Goal: Transaction & Acquisition: Purchase product/service

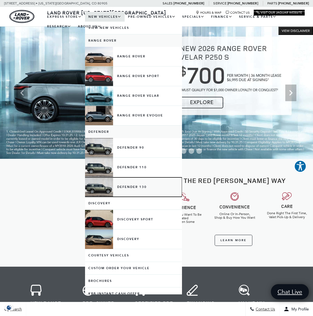
click at [128, 190] on link "Defender 130" at bounding box center [133, 186] width 97 height 19
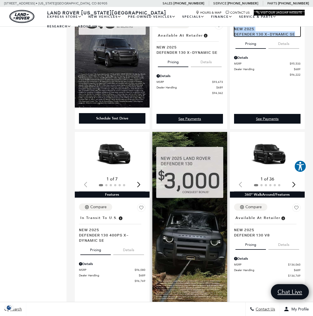
scroll to position [526, 0]
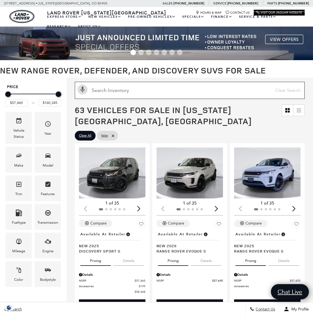
click at [115, 91] on input "text" at bounding box center [190, 90] width 230 height 17
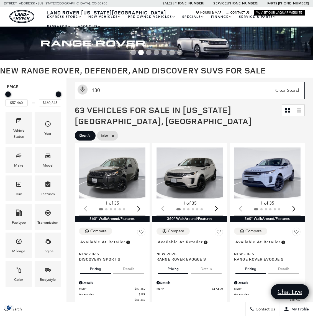
type input "130 x"
type input "$84,879"
type input "$148,130"
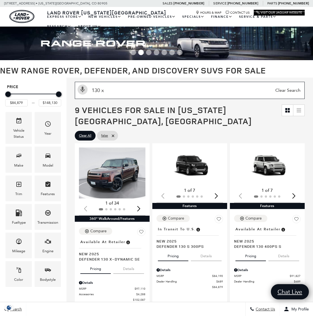
type input "$94,362"
type input "$97,110"
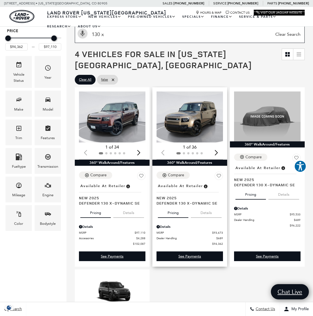
scroll to position [56, 0]
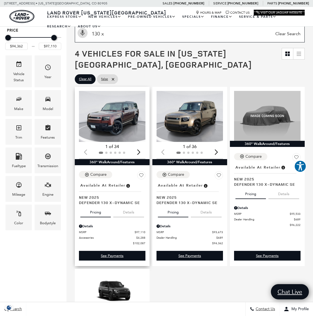
type input "130 x"
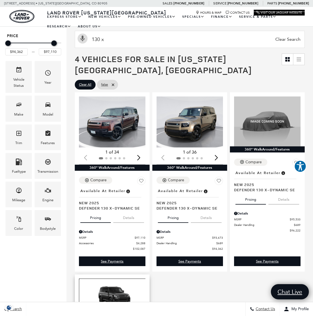
scroll to position [50, 0]
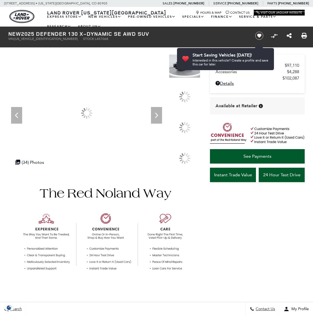
click at [159, 116] on icon "Next" at bounding box center [156, 115] width 11 height 11
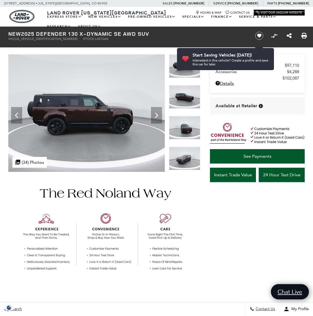
scroll to position [4, 0]
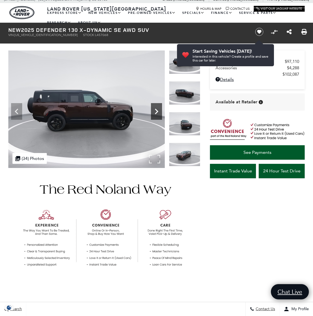
click at [156, 111] on icon "Next" at bounding box center [156, 111] width 11 height 11
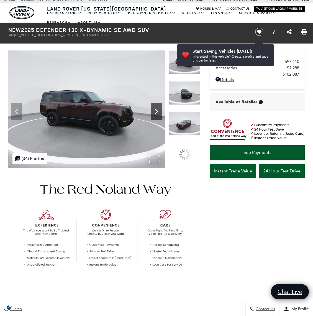
click at [156, 112] on icon "Next" at bounding box center [156, 111] width 11 height 11
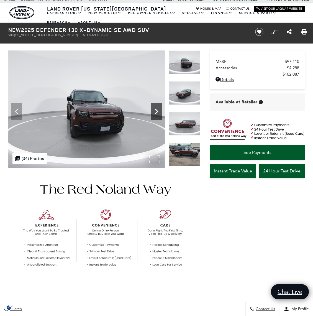
click at [156, 112] on icon "Next" at bounding box center [156, 111] width 11 height 11
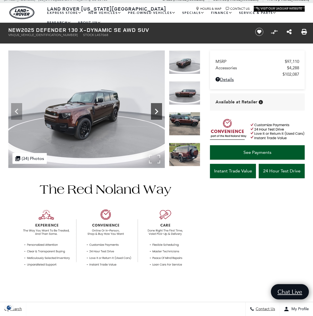
click at [156, 112] on icon "Next" at bounding box center [156, 111] width 11 height 11
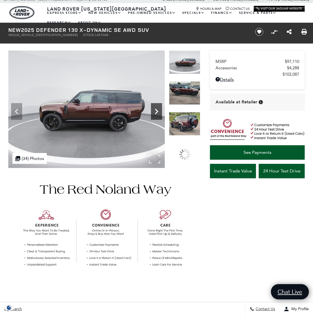
click at [156, 112] on icon "Next" at bounding box center [156, 111] width 11 height 11
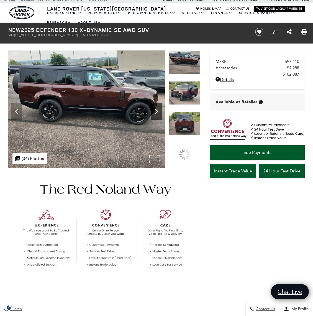
click at [156, 112] on icon "Next" at bounding box center [156, 111] width 11 height 11
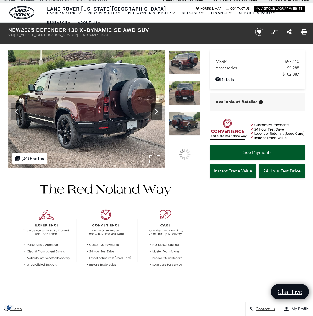
click at [156, 112] on icon "Next" at bounding box center [156, 111] width 11 height 11
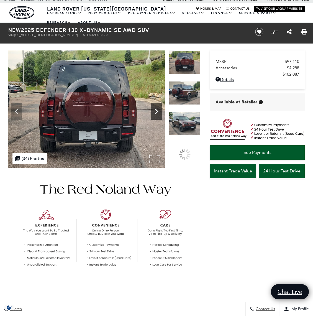
click at [156, 112] on icon "Next" at bounding box center [156, 111] width 11 height 11
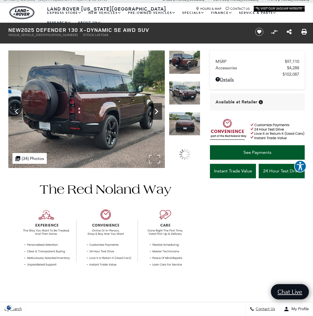
click at [156, 112] on icon "Next" at bounding box center [156, 111] width 11 height 11
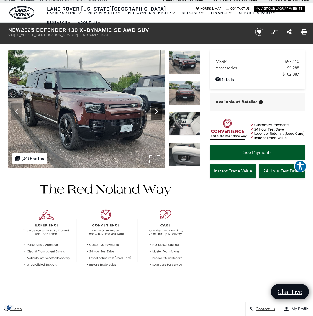
click at [156, 112] on icon "Next" at bounding box center [156, 111] width 11 height 11
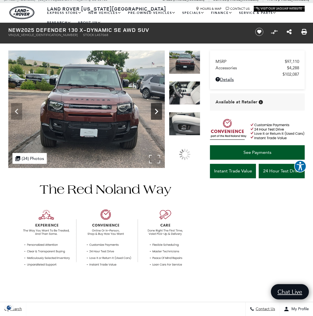
click at [156, 112] on icon "Next" at bounding box center [156, 111] width 11 height 11
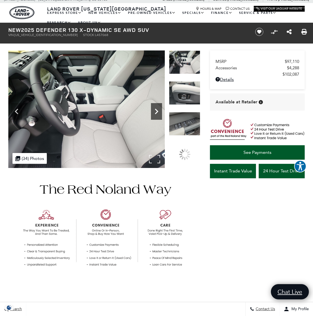
click at [156, 112] on icon "Next" at bounding box center [156, 111] width 11 height 11
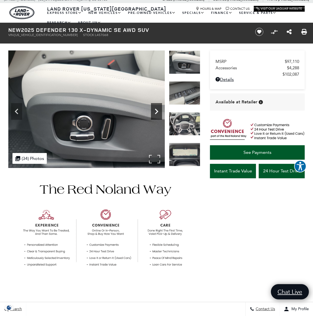
click at [156, 112] on icon "Next" at bounding box center [156, 111] width 11 height 11
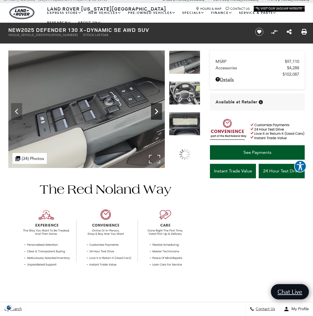
click at [156, 112] on icon "Next" at bounding box center [156, 111] width 11 height 11
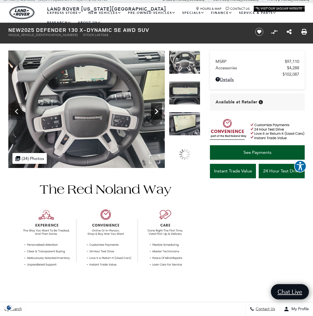
click at [156, 112] on icon "Next" at bounding box center [156, 111] width 11 height 11
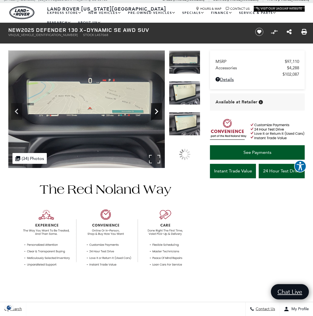
click at [156, 112] on icon "Next" at bounding box center [156, 111] width 11 height 11
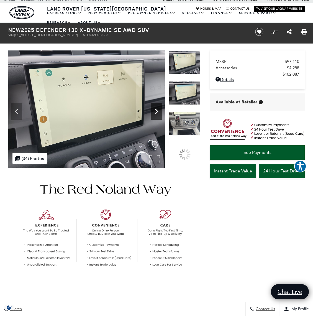
click at [156, 112] on icon "Next" at bounding box center [156, 111] width 11 height 11
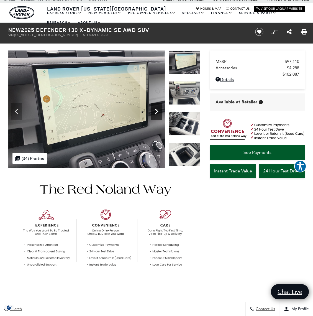
click at [156, 112] on icon "Next" at bounding box center [156, 111] width 11 height 11
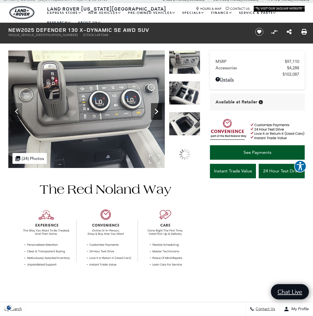
click at [156, 112] on icon "Next" at bounding box center [156, 111] width 11 height 11
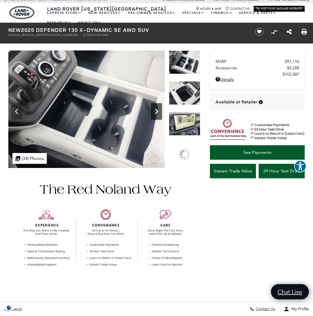
click at [156, 112] on icon "Next" at bounding box center [156, 111] width 11 height 11
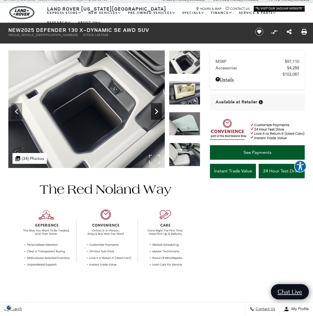
click at [156, 112] on icon "Next" at bounding box center [156, 111] width 11 height 11
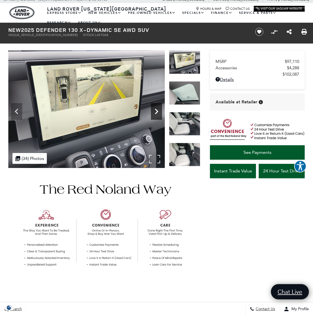
click at [156, 112] on icon "Next" at bounding box center [156, 111] width 11 height 11
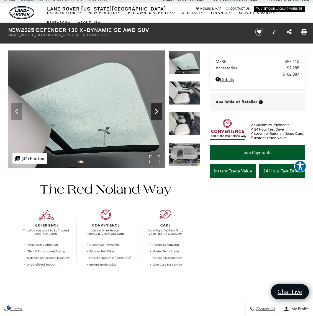
click at [156, 112] on icon "Next" at bounding box center [156, 111] width 11 height 11
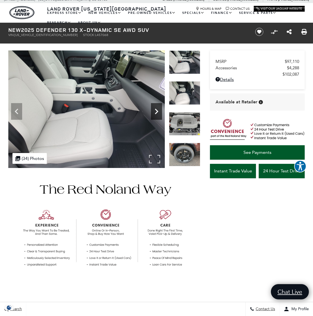
click at [155, 112] on icon "Next" at bounding box center [156, 111] width 11 height 11
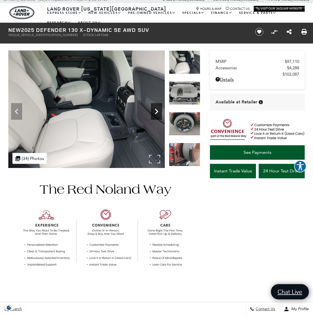
click at [155, 112] on icon "Next" at bounding box center [156, 111] width 11 height 11
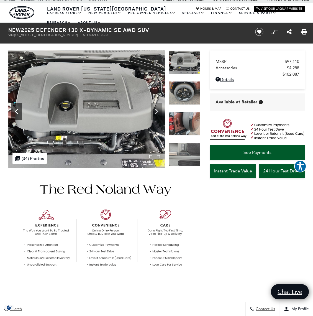
click at [18, 109] on icon "Previous" at bounding box center [16, 111] width 11 height 11
